Goal: Task Accomplishment & Management: Manage account settings

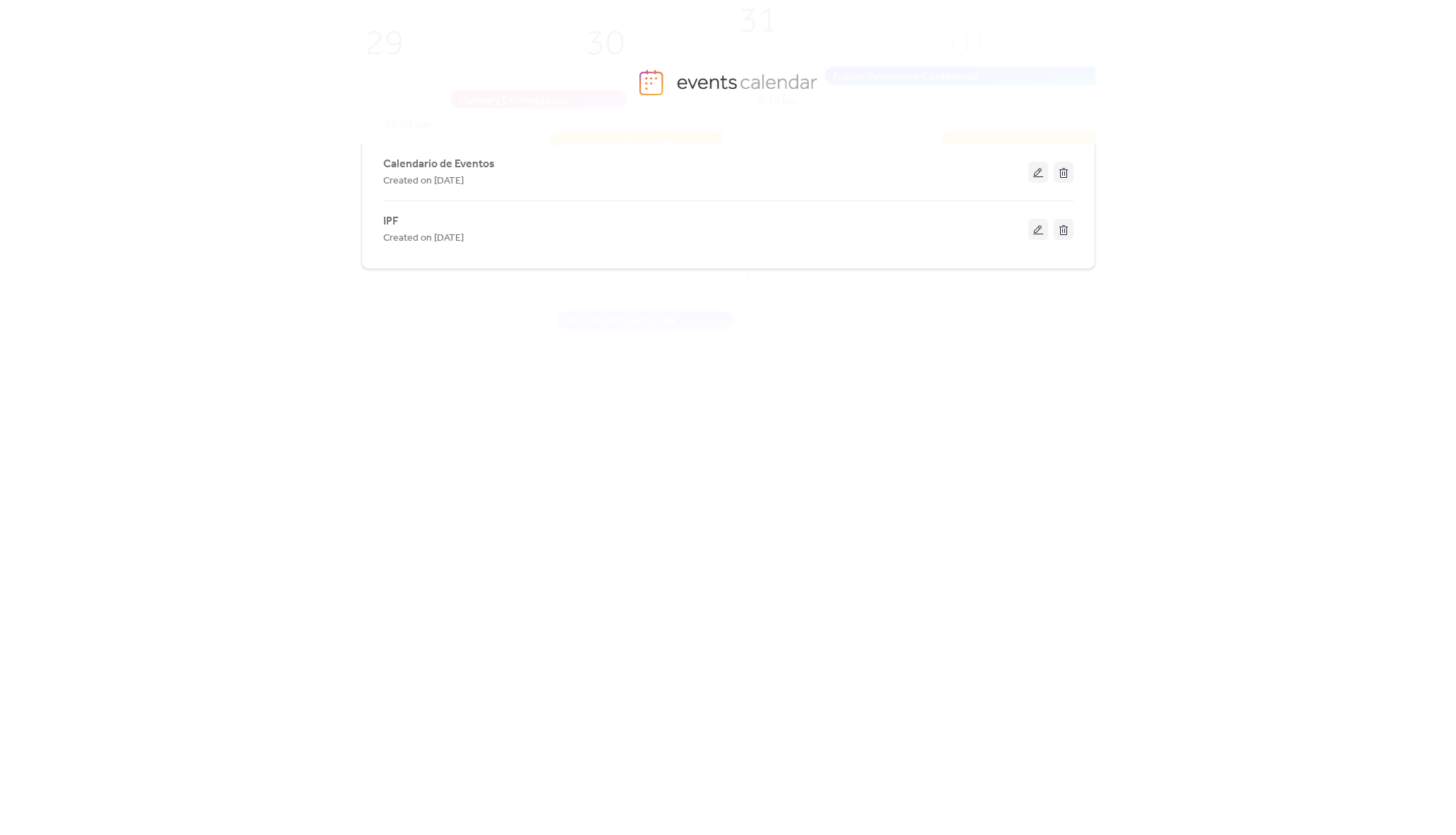
click at [1216, 20] on body "Calendario de Eventos Created on 27-Oct-2018 IPF Created on 11-Sep-2018" at bounding box center [728, 417] width 1456 height 835
click at [431, 159] on span "Calendario de Eventos" at bounding box center [438, 164] width 112 height 17
click at [383, 220] on span "IPF" at bounding box center [390, 222] width 16 height 17
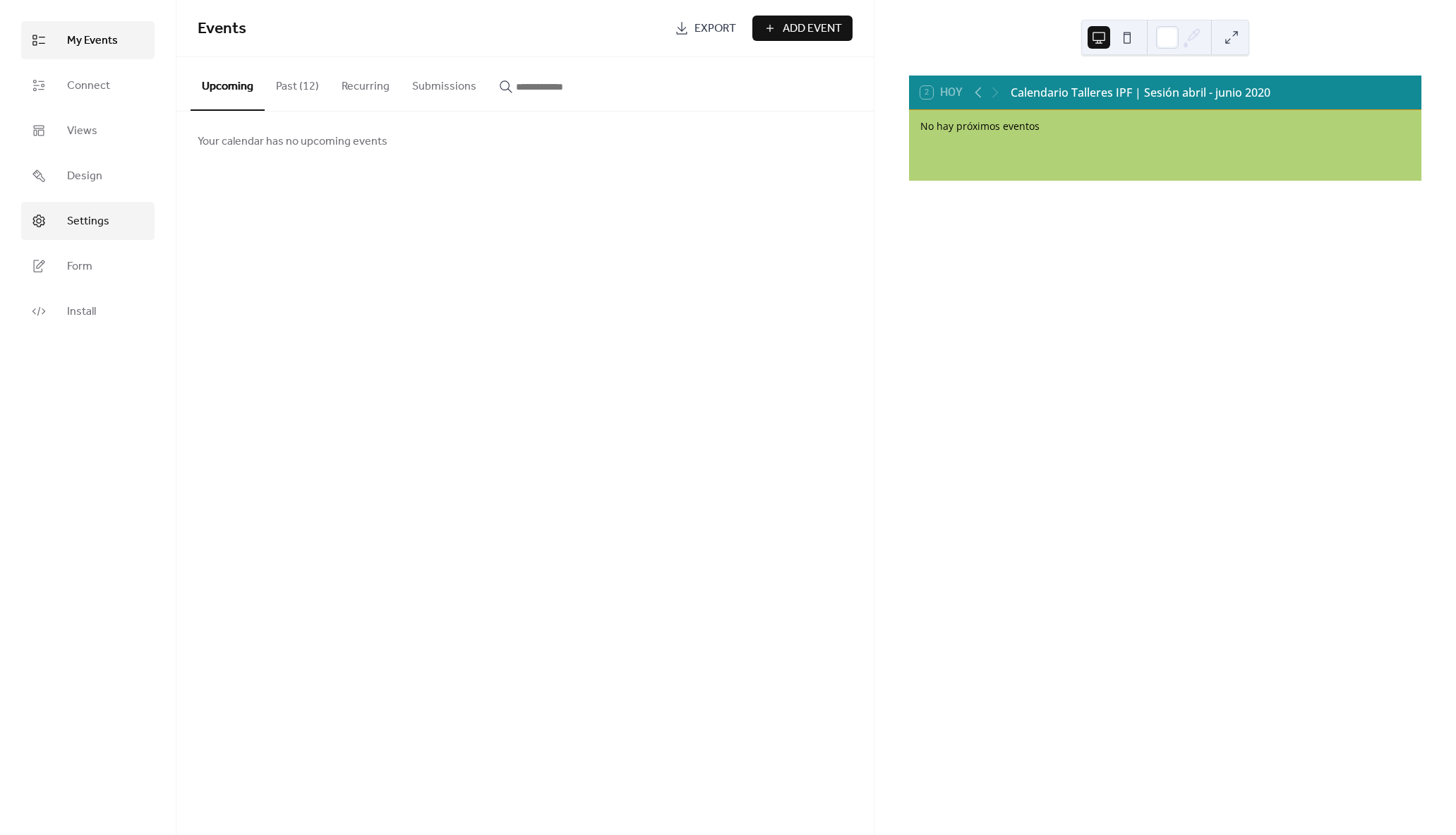
click at [85, 221] on span "Settings" at bounding box center [88, 222] width 42 height 17
